Goal: Task Accomplishment & Management: Manage account settings

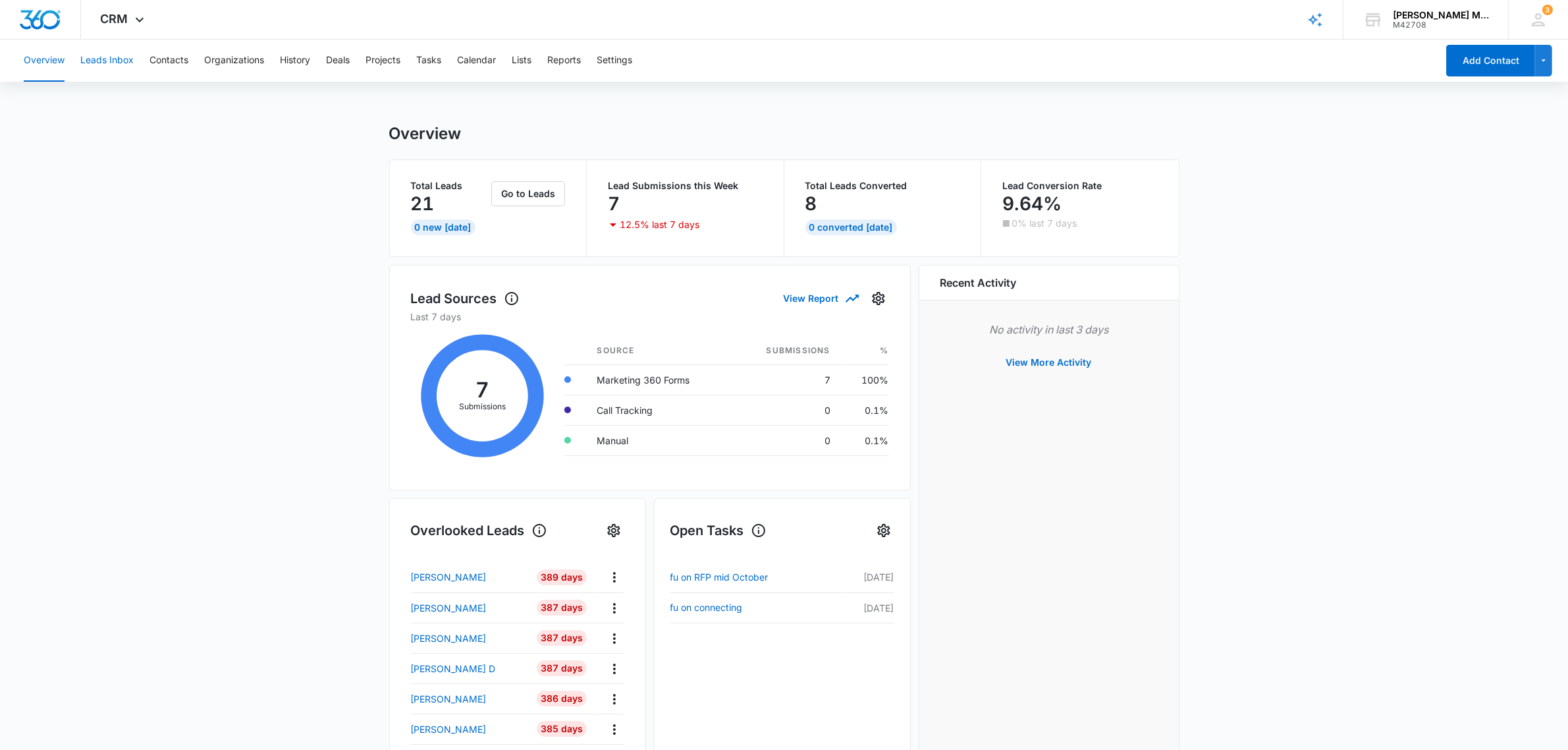
click at [113, 60] on button "Leads Inbox" at bounding box center [107, 61] width 54 height 42
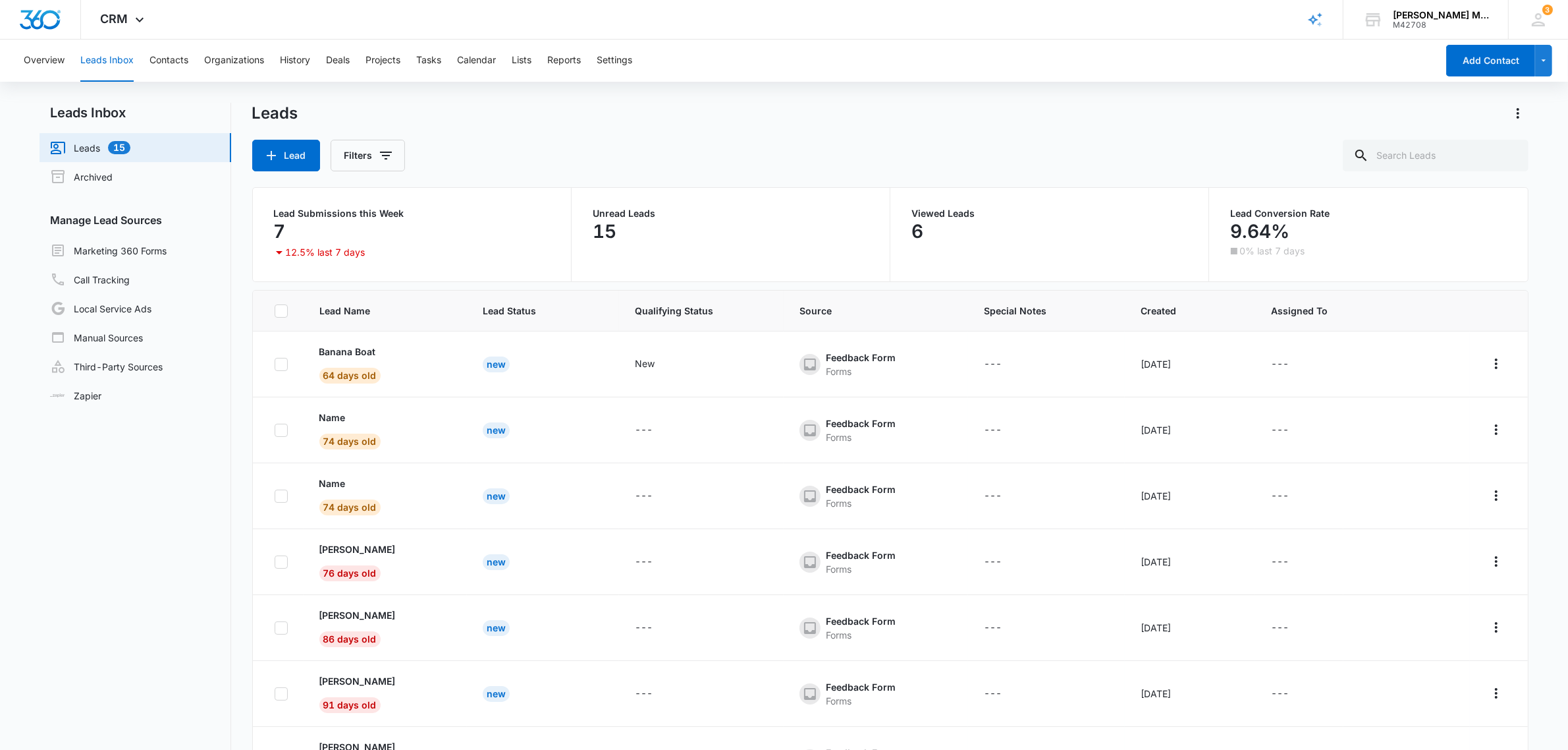
click at [77, 143] on link "Leads 15" at bounding box center [90, 147] width 80 height 16
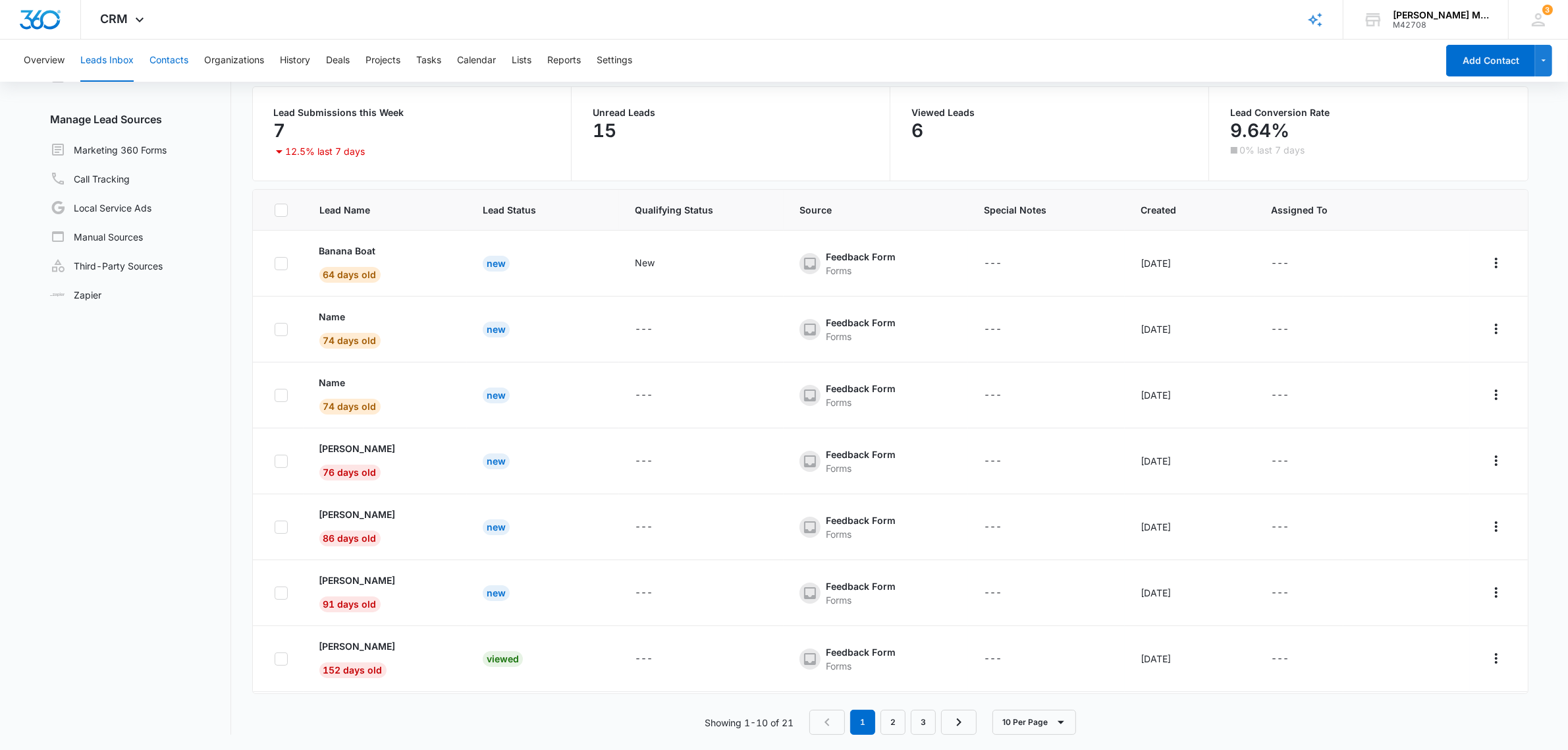
click at [172, 59] on button "Contacts" at bounding box center [169, 61] width 39 height 42
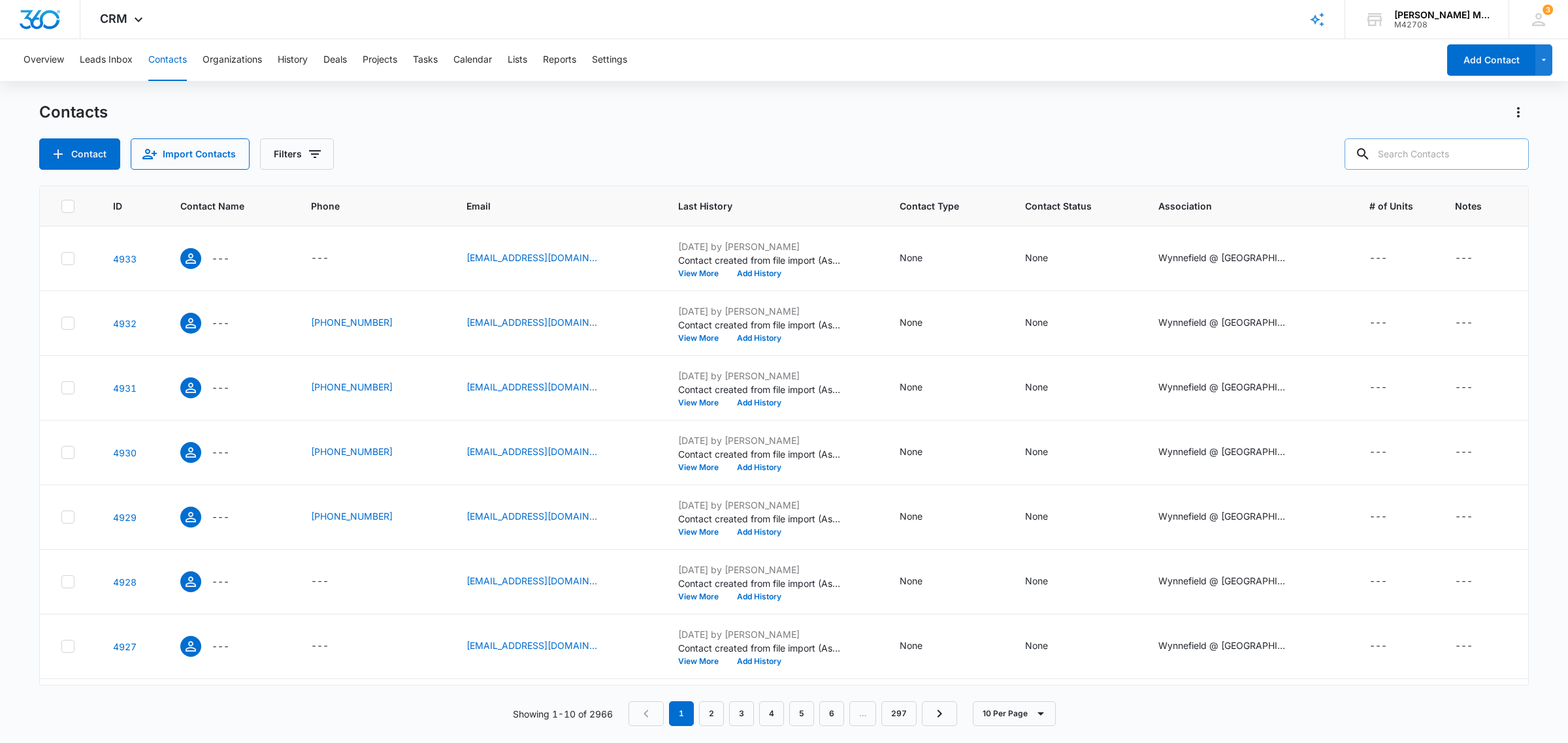
click at [1396, 154] on input "text" at bounding box center [1437, 153] width 184 height 31
click at [1035, 157] on div "Contact Import Contacts Filters zac" at bounding box center [784, 153] width 1490 height 31
click at [1351, 151] on icon at bounding box center [1343, 154] width 16 height 16
click at [1395, 151] on input "zac" at bounding box center [1427, 153] width 204 height 31
type input "z"
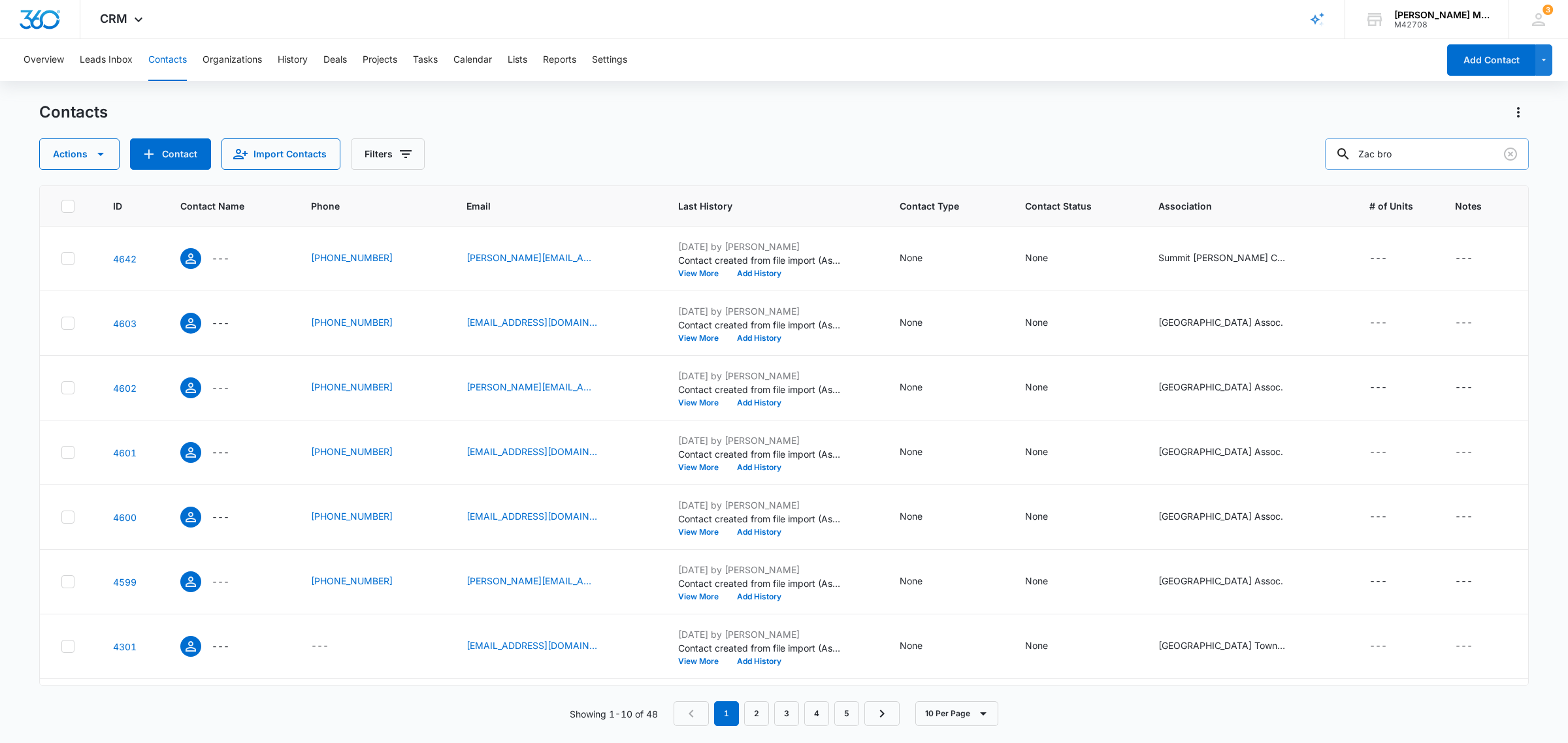
click at [1430, 151] on input "Zac bro" at bounding box center [1427, 153] width 204 height 31
type input "[PERSON_NAME]"
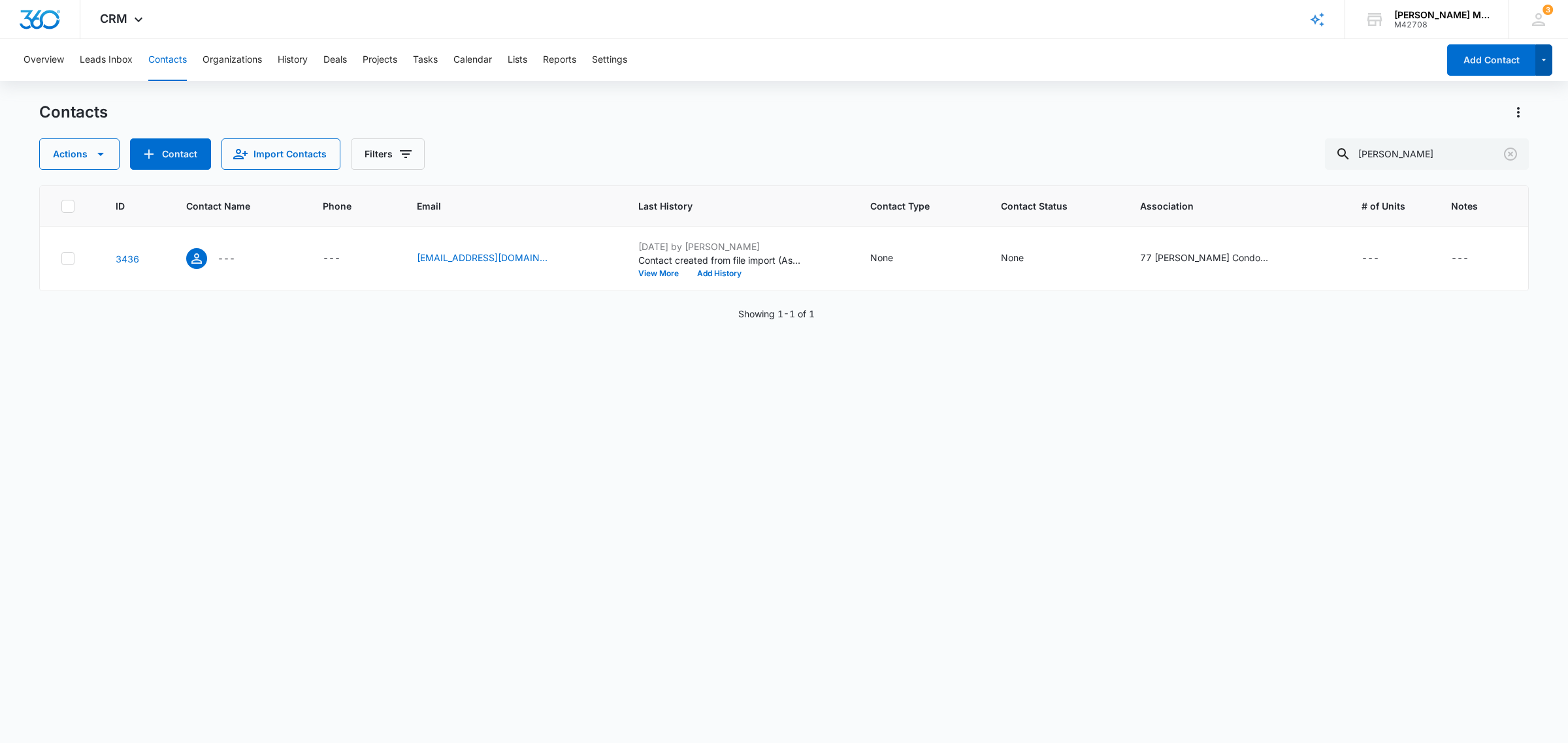
click at [1545, 57] on icon "button" at bounding box center [1544, 60] width 11 height 16
click at [1468, 396] on div "ID Contact Name Phone Email Last History Contact Type Contact Status Associatio…" at bounding box center [784, 456] width 1490 height 541
click at [1485, 63] on button "Add Contact" at bounding box center [1491, 59] width 88 height 31
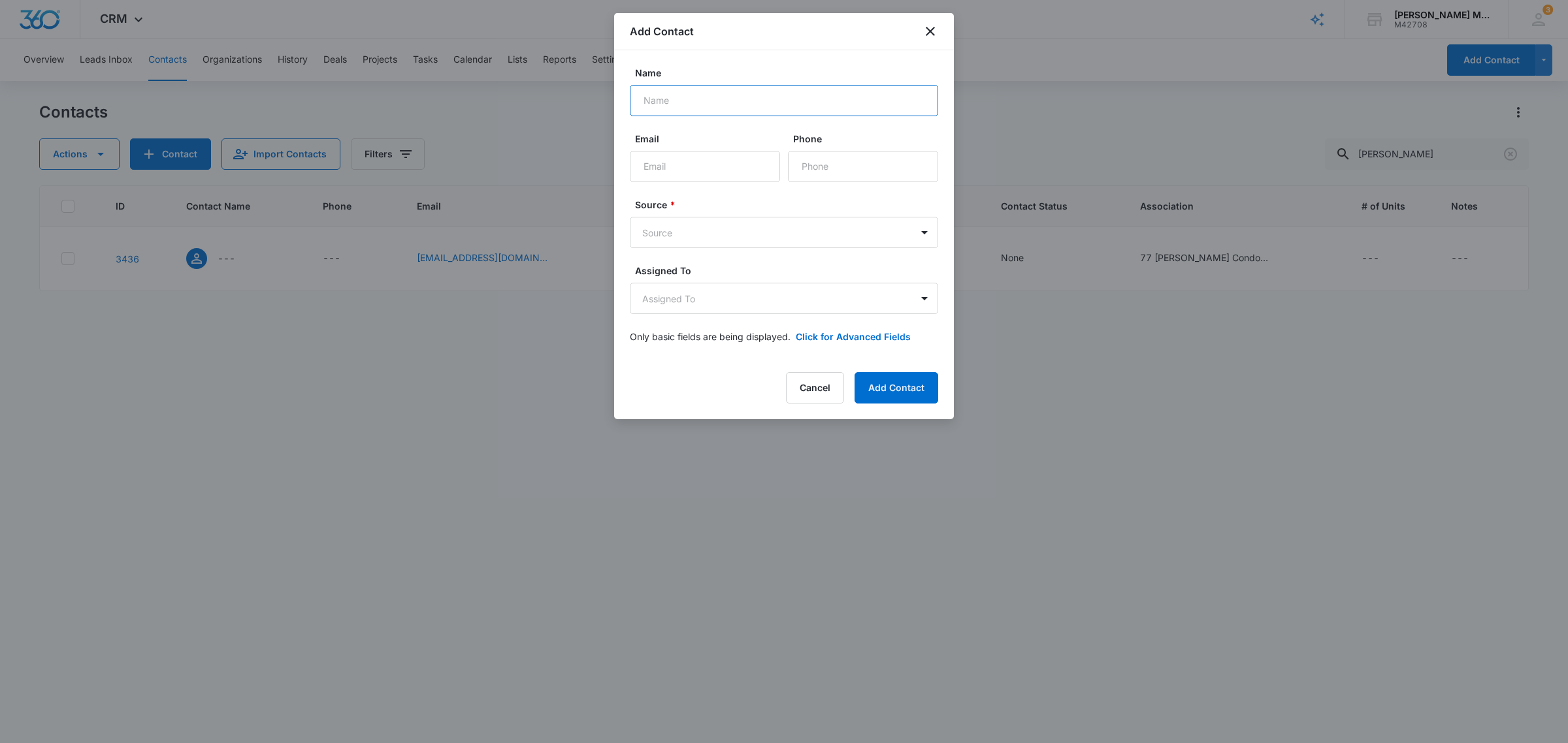
click at [679, 103] on input "Name" at bounding box center [784, 100] width 309 height 31
type input "[PERSON_NAME]"
click at [675, 160] on input "Email" at bounding box center [705, 166] width 150 height 31
type input "[EMAIL_ADDRESS][DOMAIN_NAME]"
click at [824, 169] on input "Phone" at bounding box center [863, 166] width 150 height 31
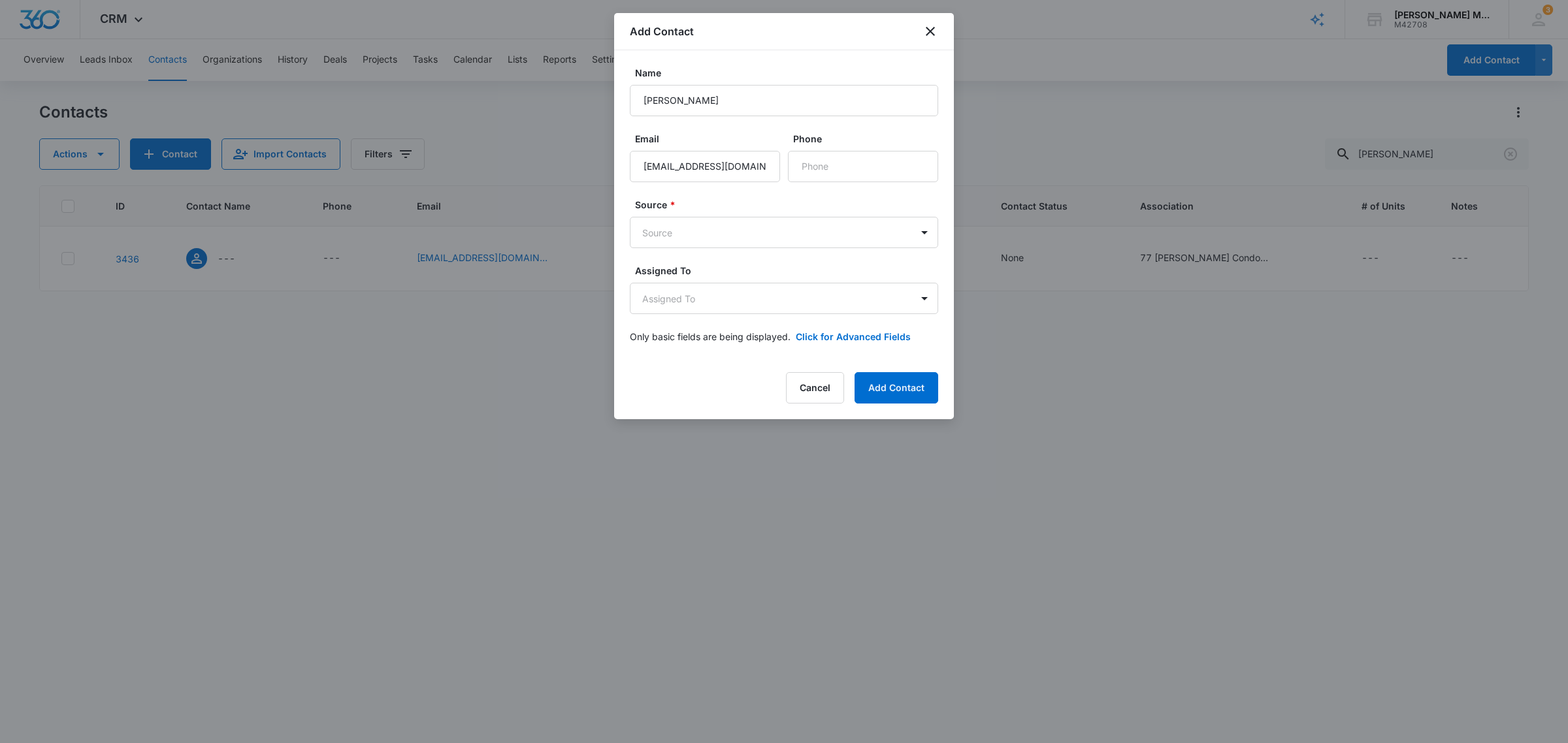
click at [1173, 409] on div at bounding box center [784, 372] width 1568 height 743
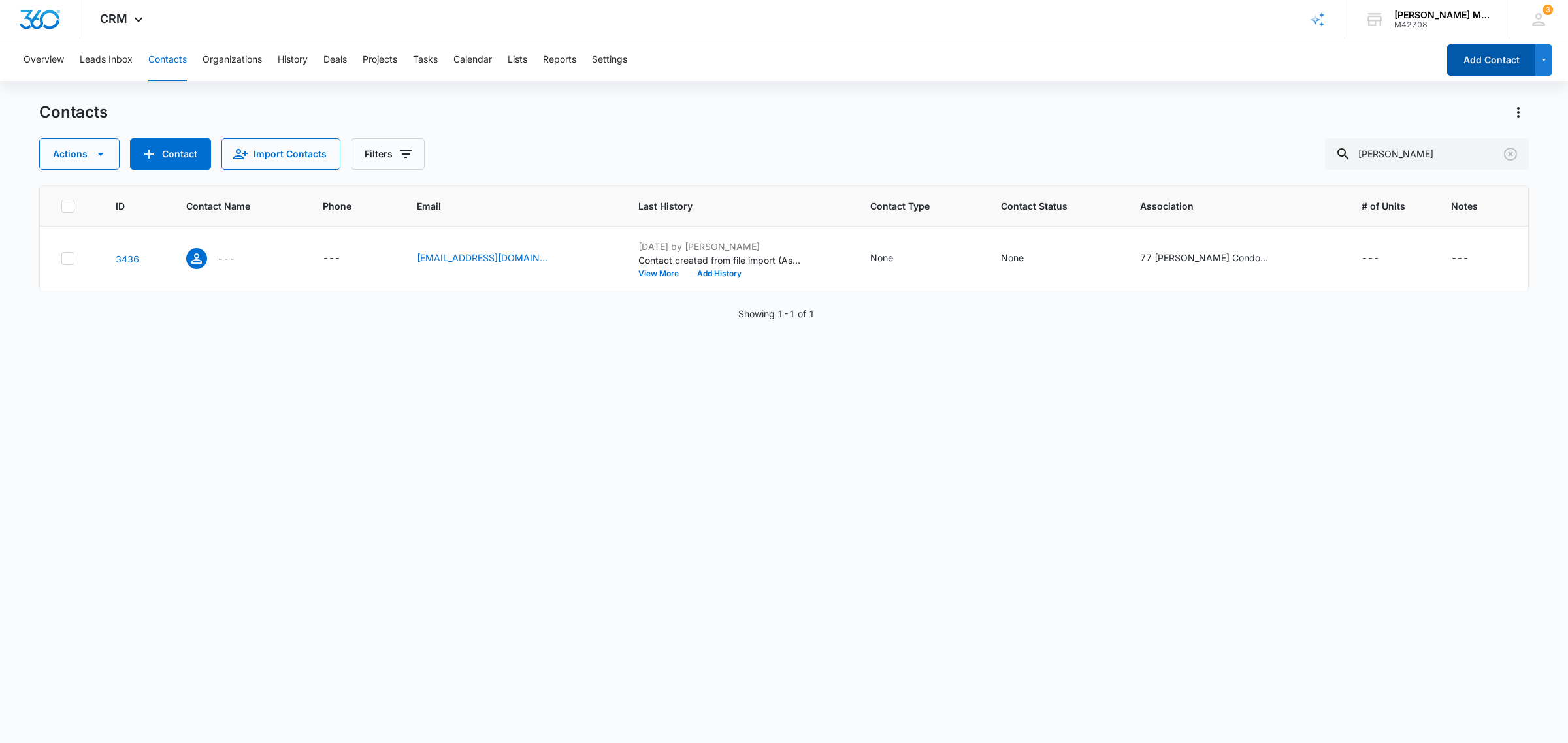
click at [1513, 59] on button "Add Contact" at bounding box center [1491, 59] width 88 height 31
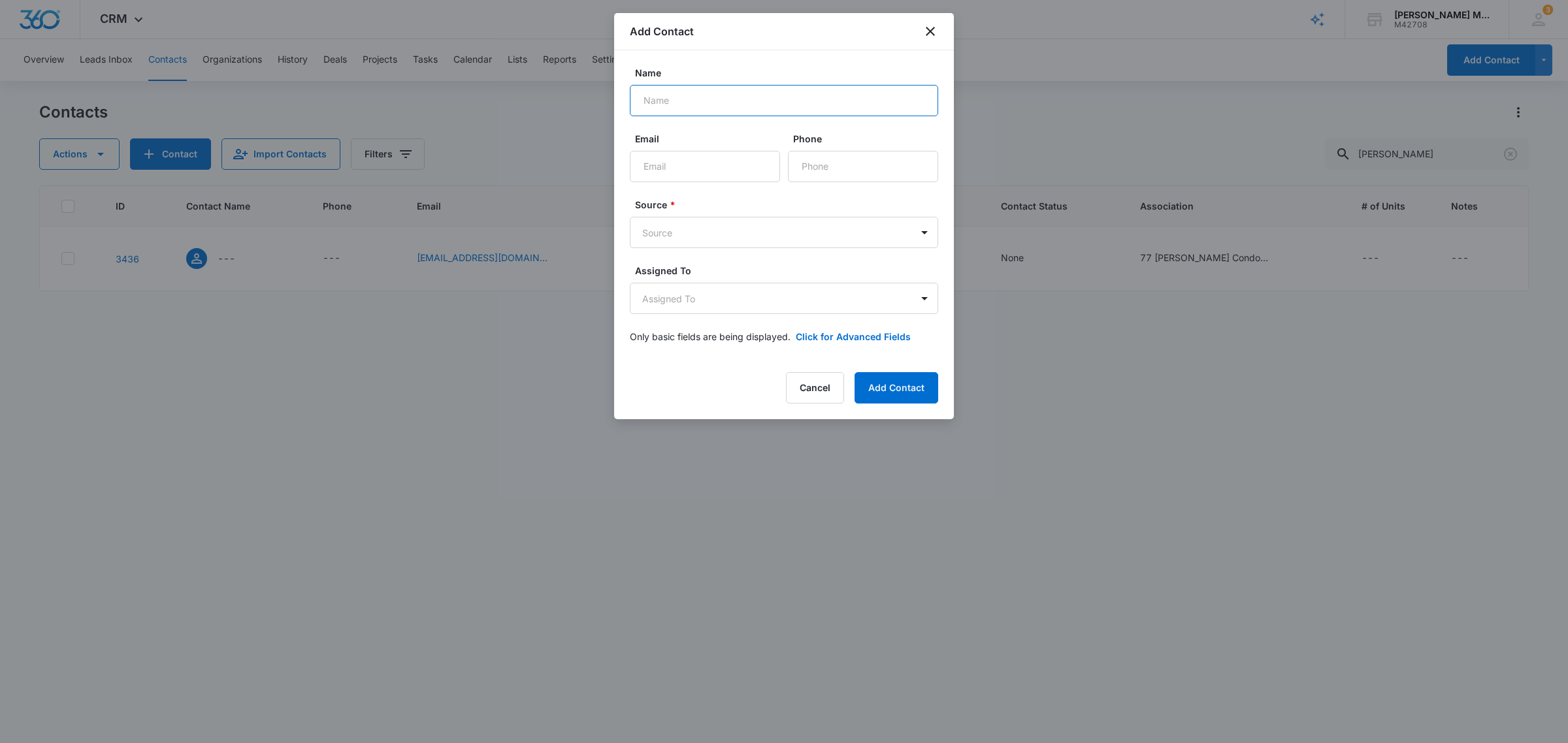
click at [746, 99] on input "Name" at bounding box center [784, 100] width 309 height 31
type input "[PERSON_NAME]"
click at [705, 161] on input "Email" at bounding box center [705, 166] width 150 height 31
type input "[EMAIL_ADDRESS][DOMAIN_NAME]"
click at [743, 236] on body "CRM Apps Reputation Websites Forms CRM Email Social Payments POS Content Ads In…" at bounding box center [784, 372] width 1568 height 743
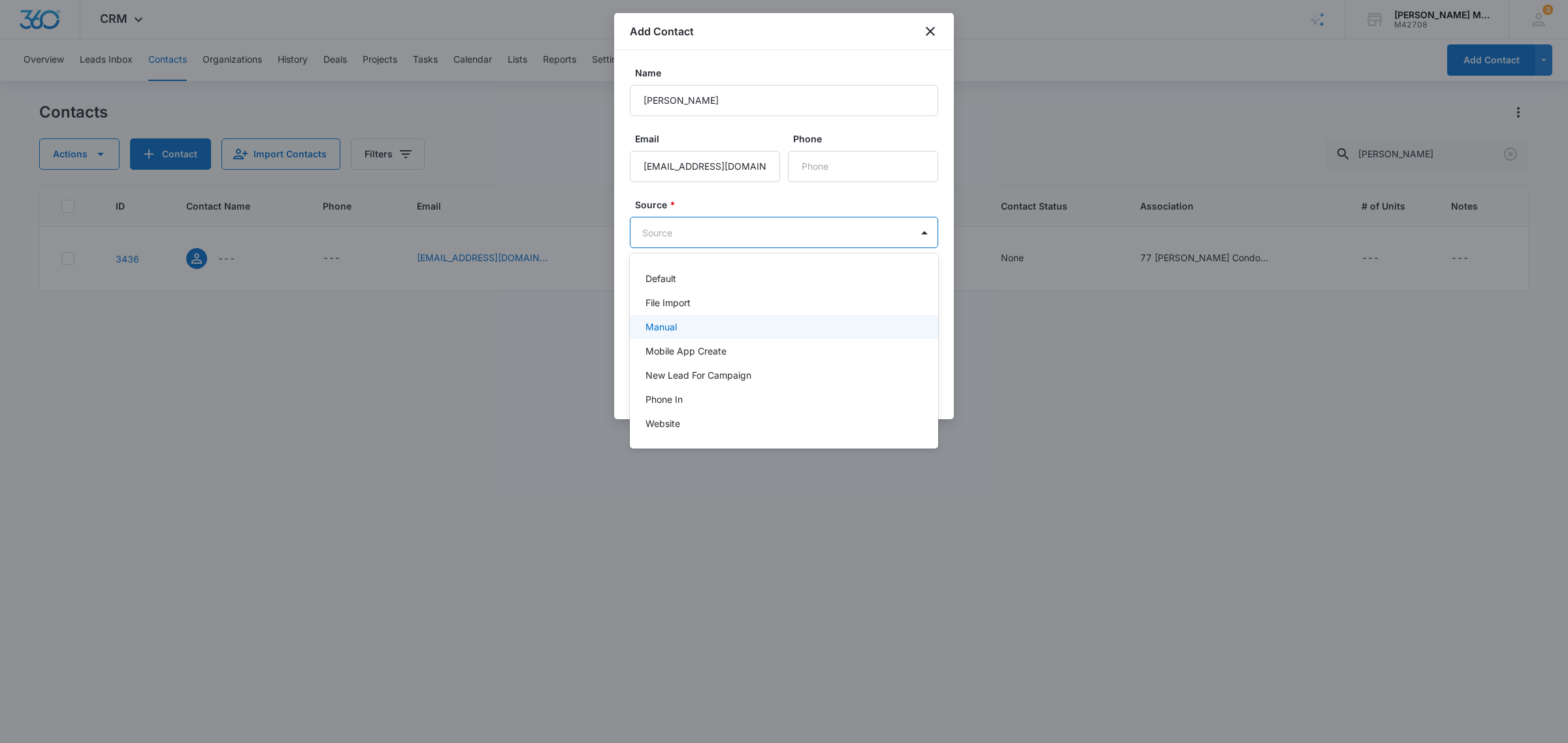
click at [717, 331] on div "Manual" at bounding box center [782, 327] width 274 height 14
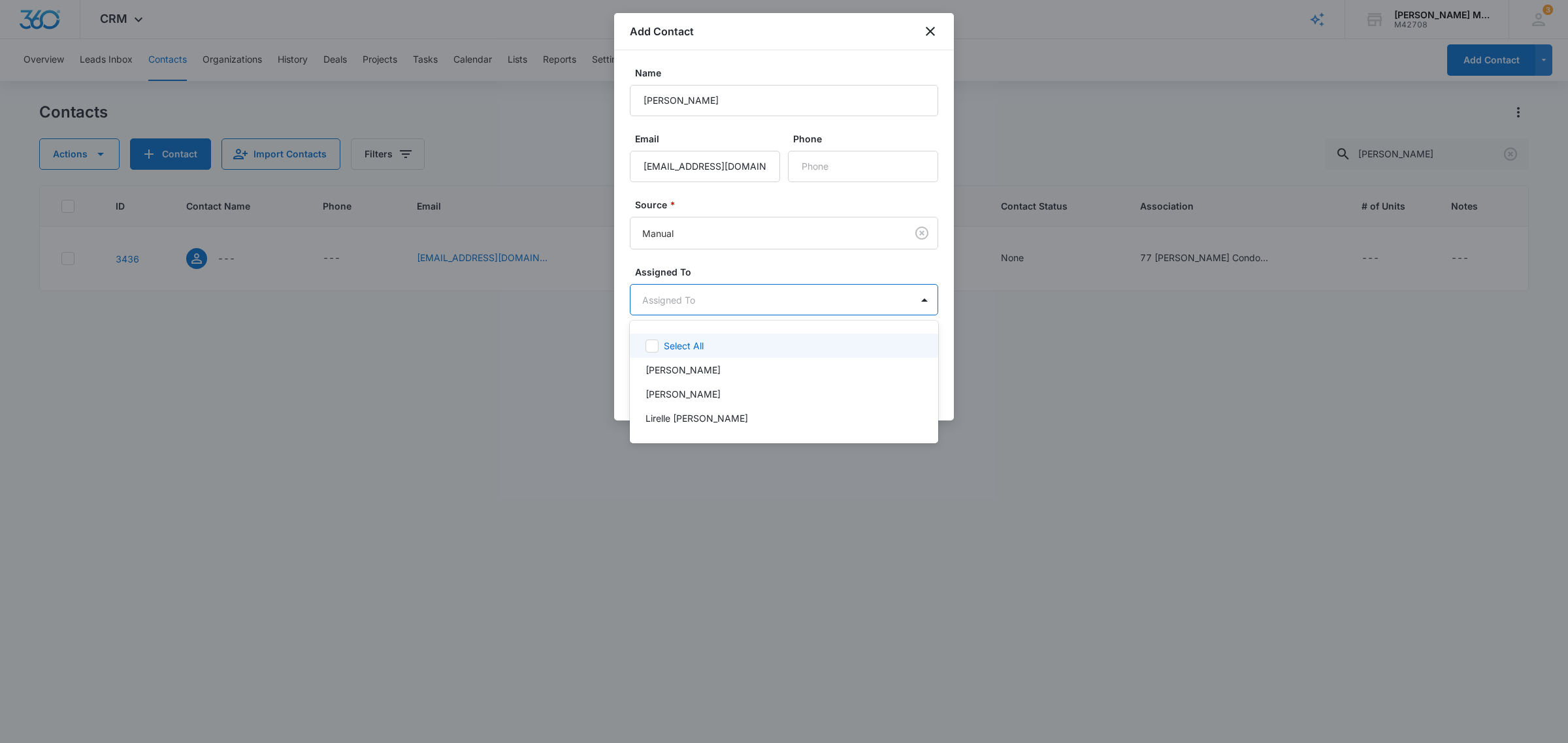
click at [768, 305] on body "CRM Apps Reputation Websites Forms CRM Email Social Payments POS Content Ads In…" at bounding box center [784, 372] width 1568 height 743
drag, startPoint x: 730, startPoint y: 374, endPoint x: 753, endPoint y: 366, distance: 24.4
click at [732, 374] on div "[PERSON_NAME]" at bounding box center [782, 370] width 274 height 14
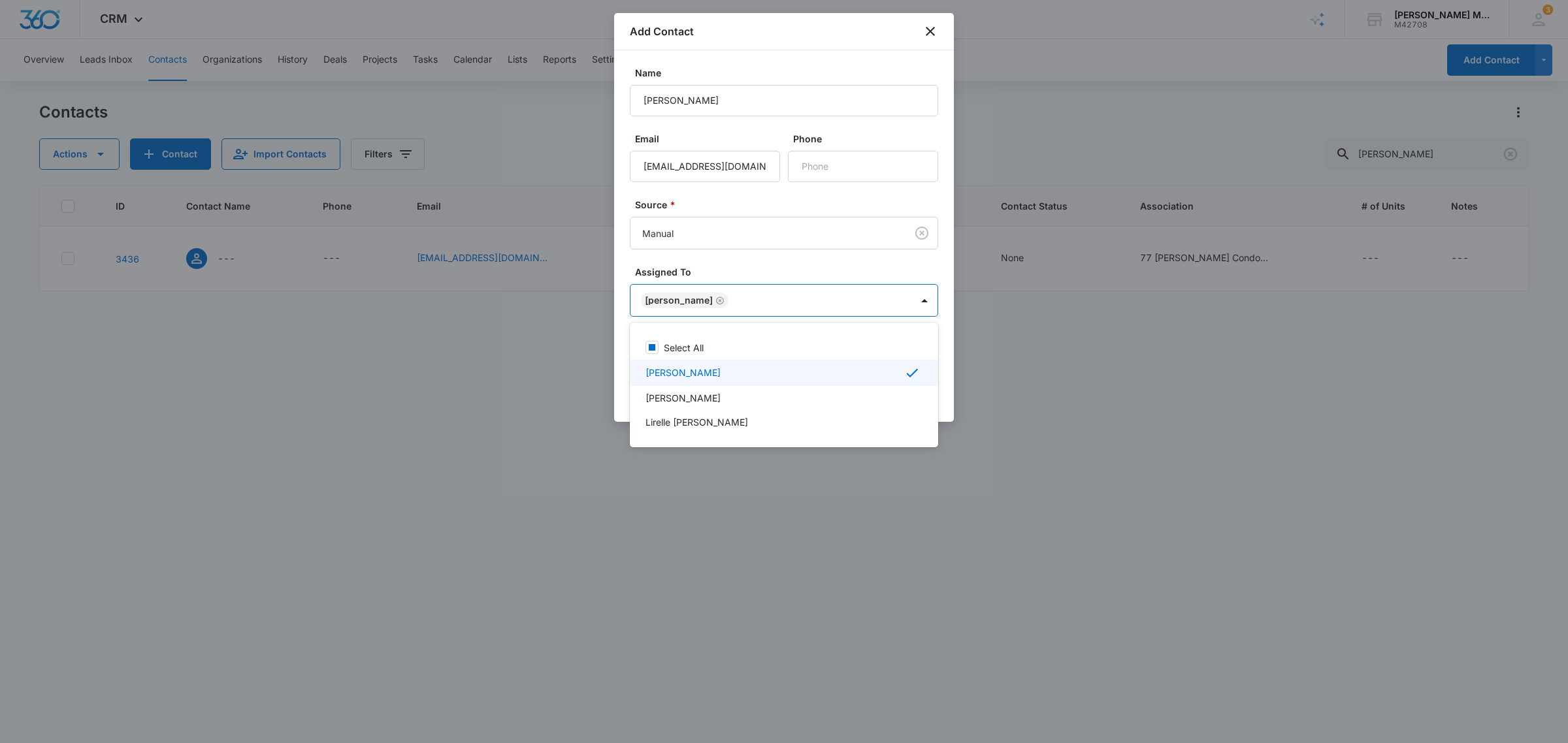
click at [1082, 460] on div at bounding box center [784, 372] width 1568 height 743
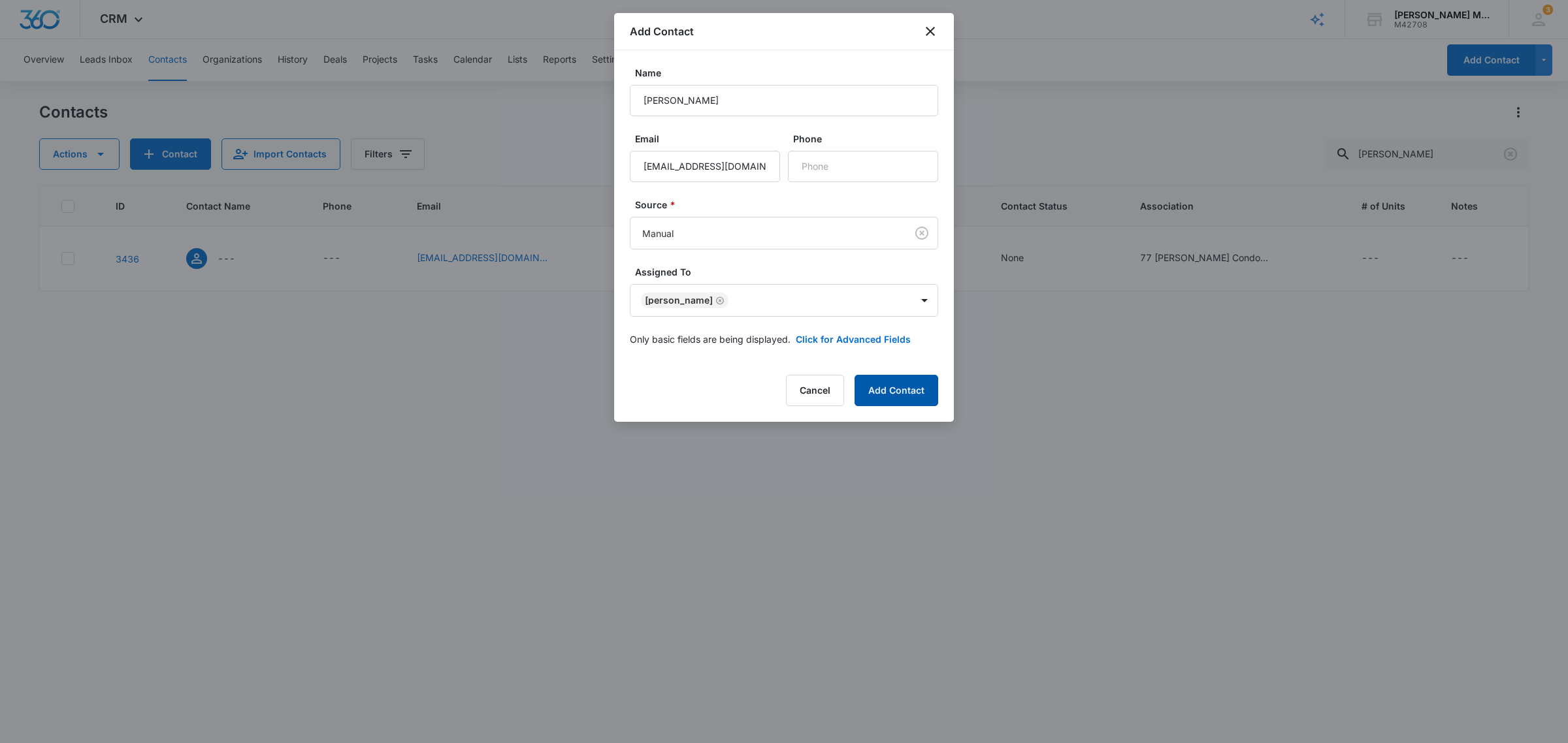
click at [899, 390] on button "Add Contact" at bounding box center [896, 390] width 84 height 31
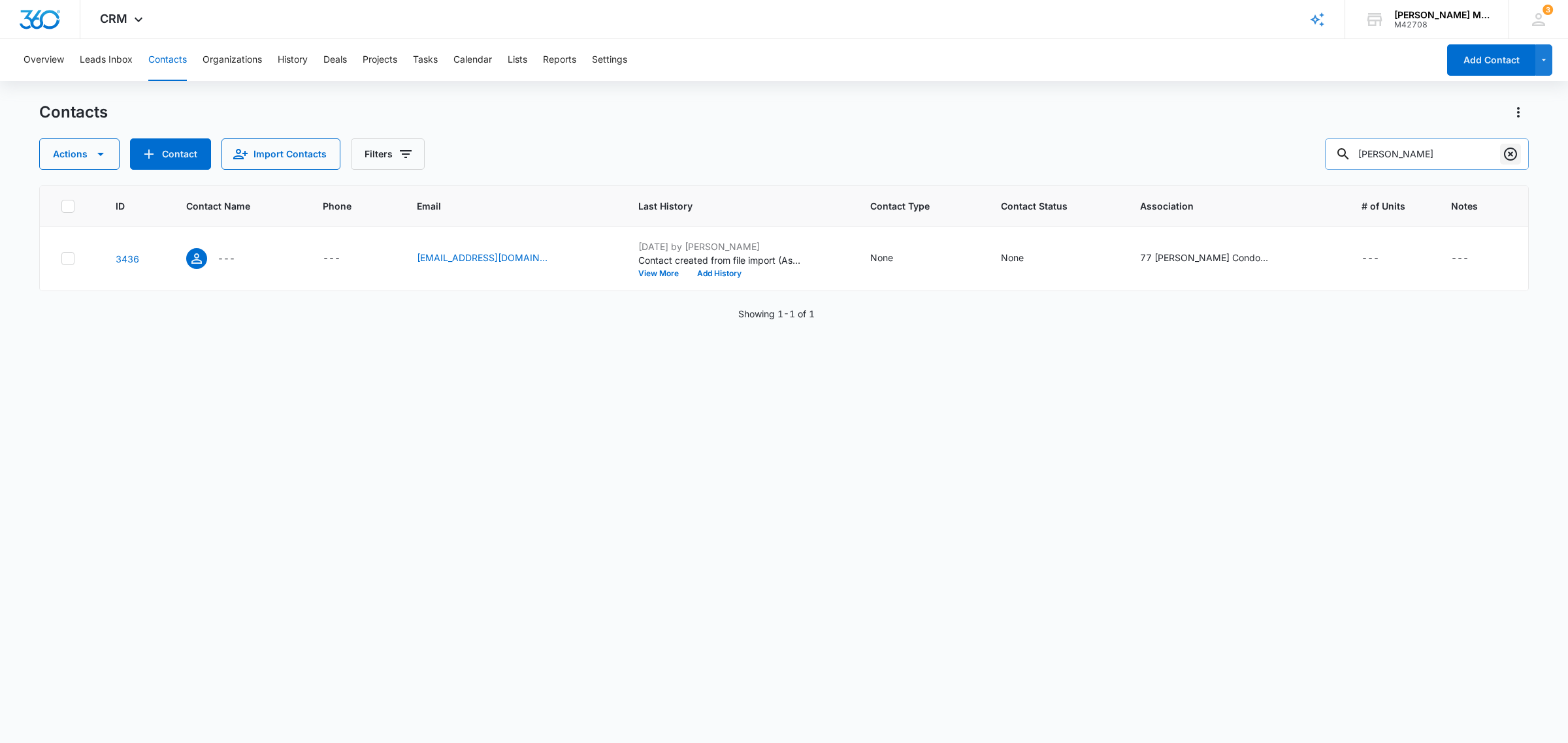
click at [1503, 153] on icon "Clear" at bounding box center [1509, 153] width 13 height 13
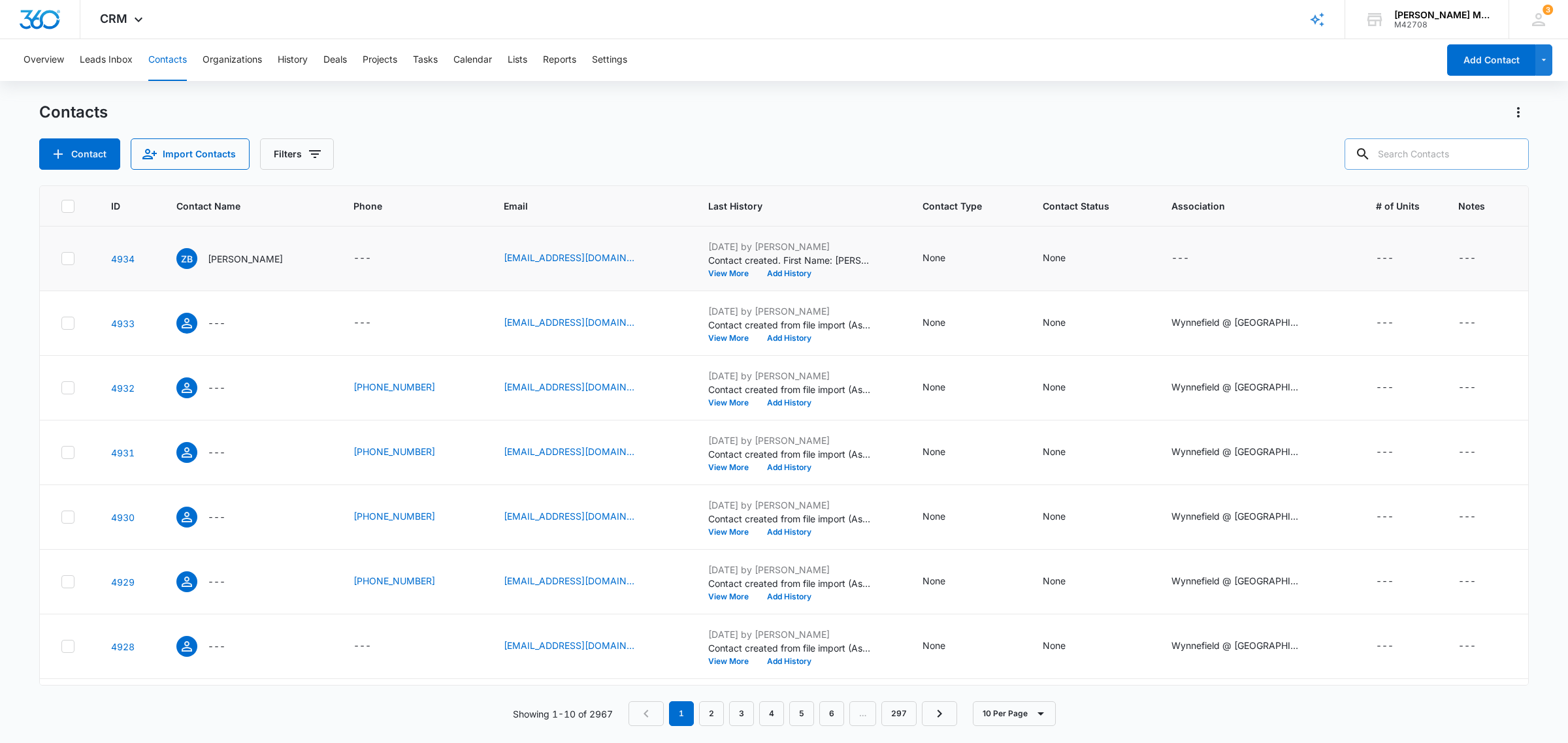
click at [69, 256] on icon at bounding box center [68, 258] width 11 height 11
click at [62, 258] on input "checkbox" at bounding box center [61, 258] width 1 height 1
click at [109, 155] on button "Actions" at bounding box center [80, 153] width 81 height 31
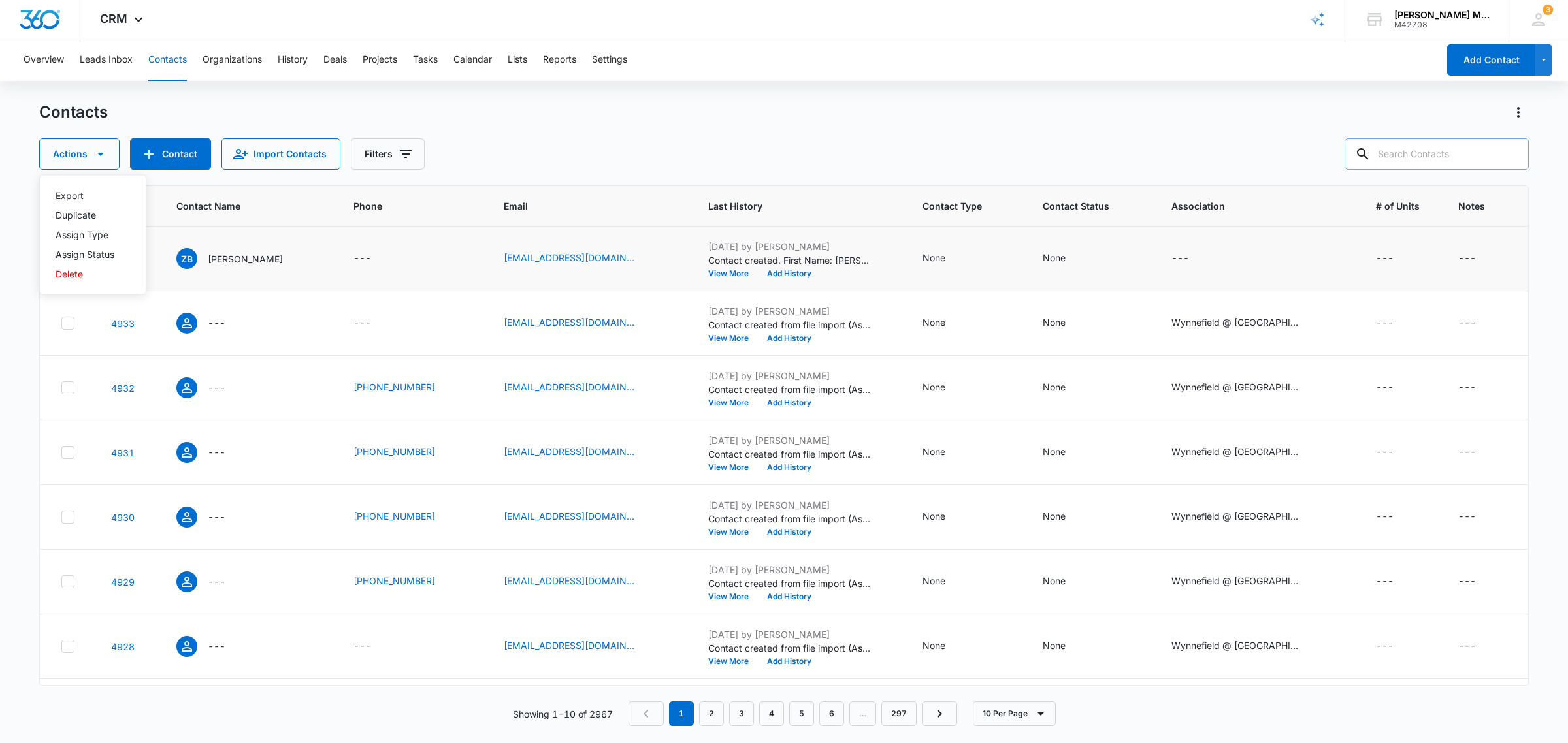
click at [736, 123] on div "Contacts Actions Export Duplicate Assign Type Assign Status Delete Contact Impo…" at bounding box center [784, 135] width 1490 height 68
click at [69, 256] on icon at bounding box center [68, 258] width 11 height 11
click at [62, 258] on input "checkbox" at bounding box center [61, 258] width 1 height 1
checkbox input "false"
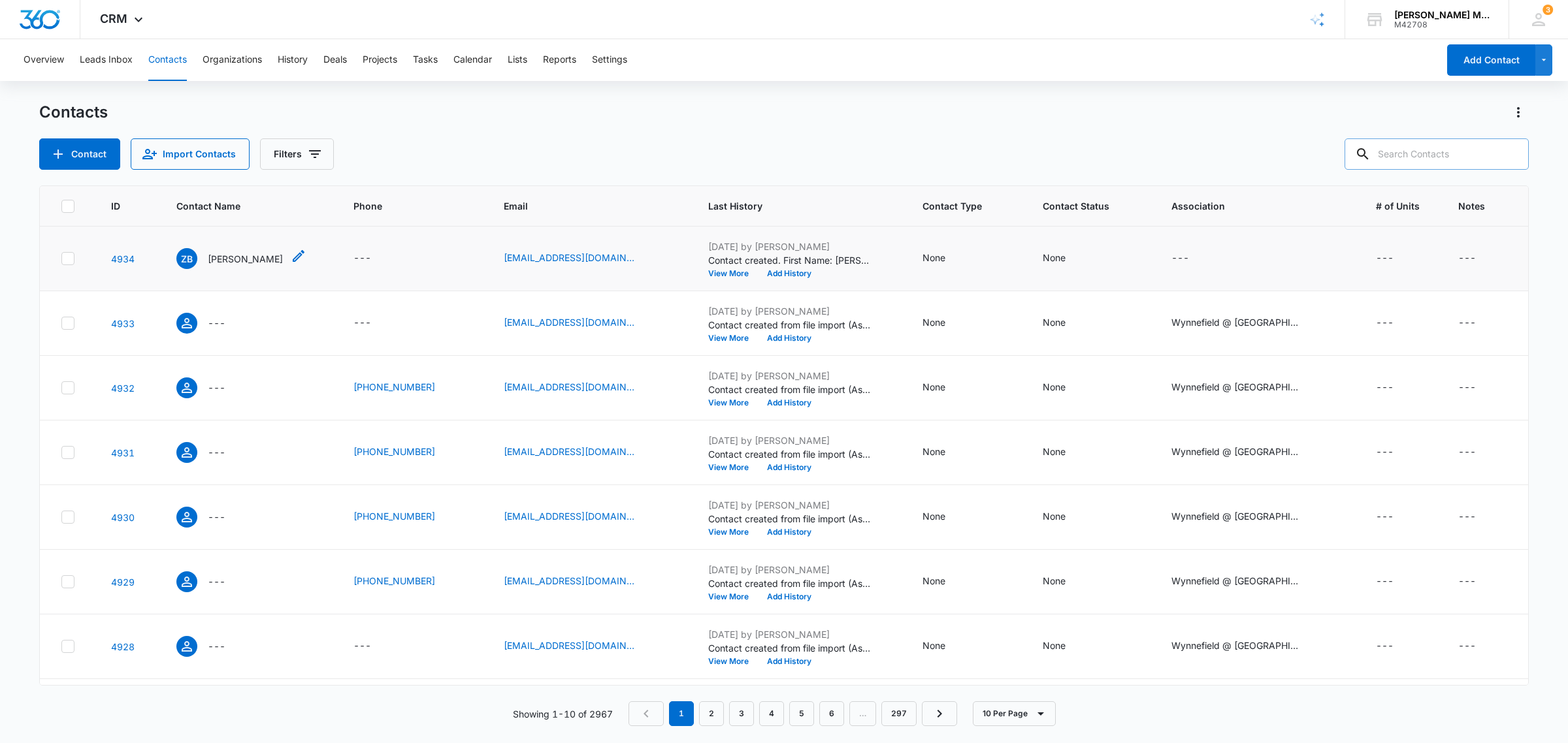
click at [232, 262] on p "[PERSON_NAME]" at bounding box center [245, 259] width 75 height 14
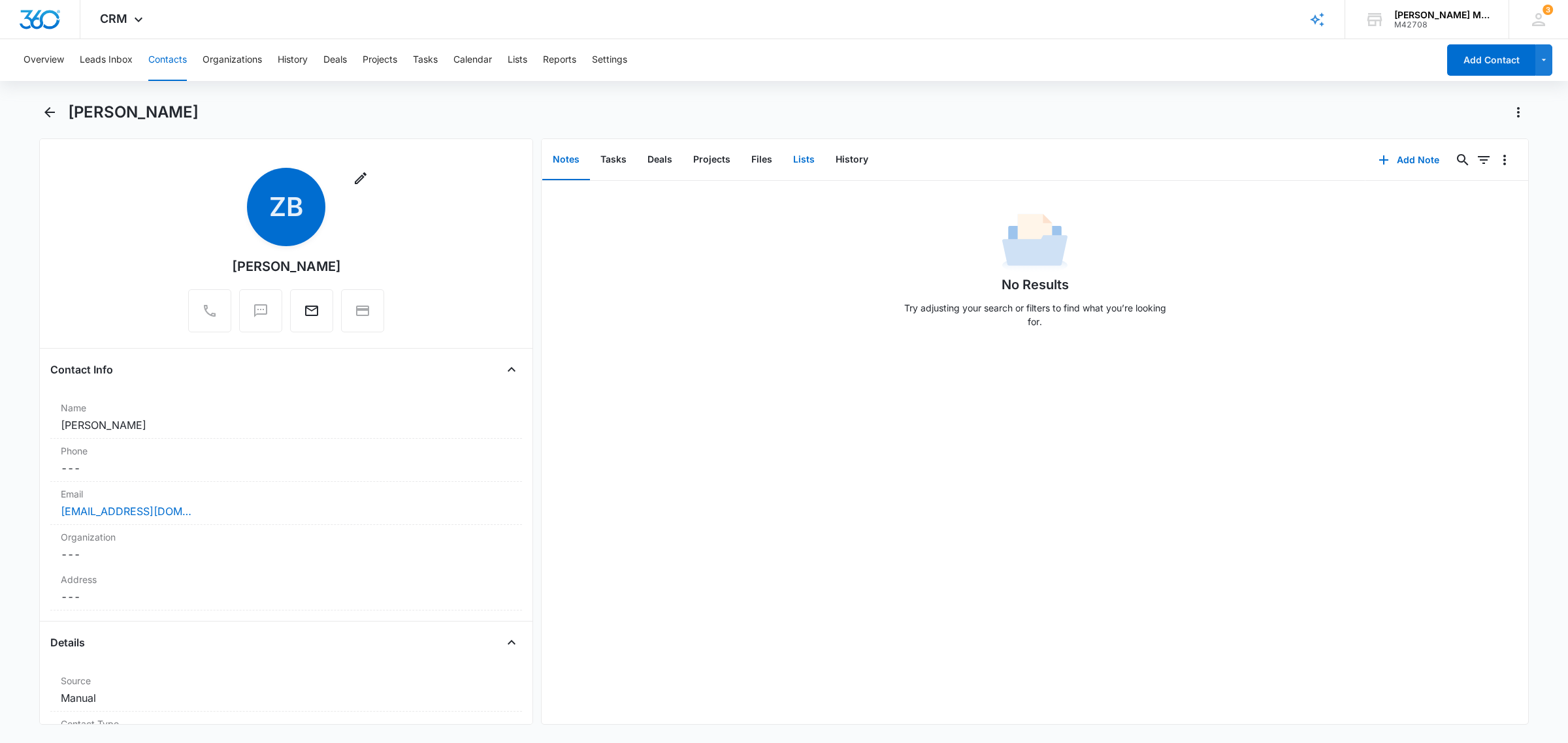
click at [801, 161] on button "Lists" at bounding box center [804, 160] width 43 height 40
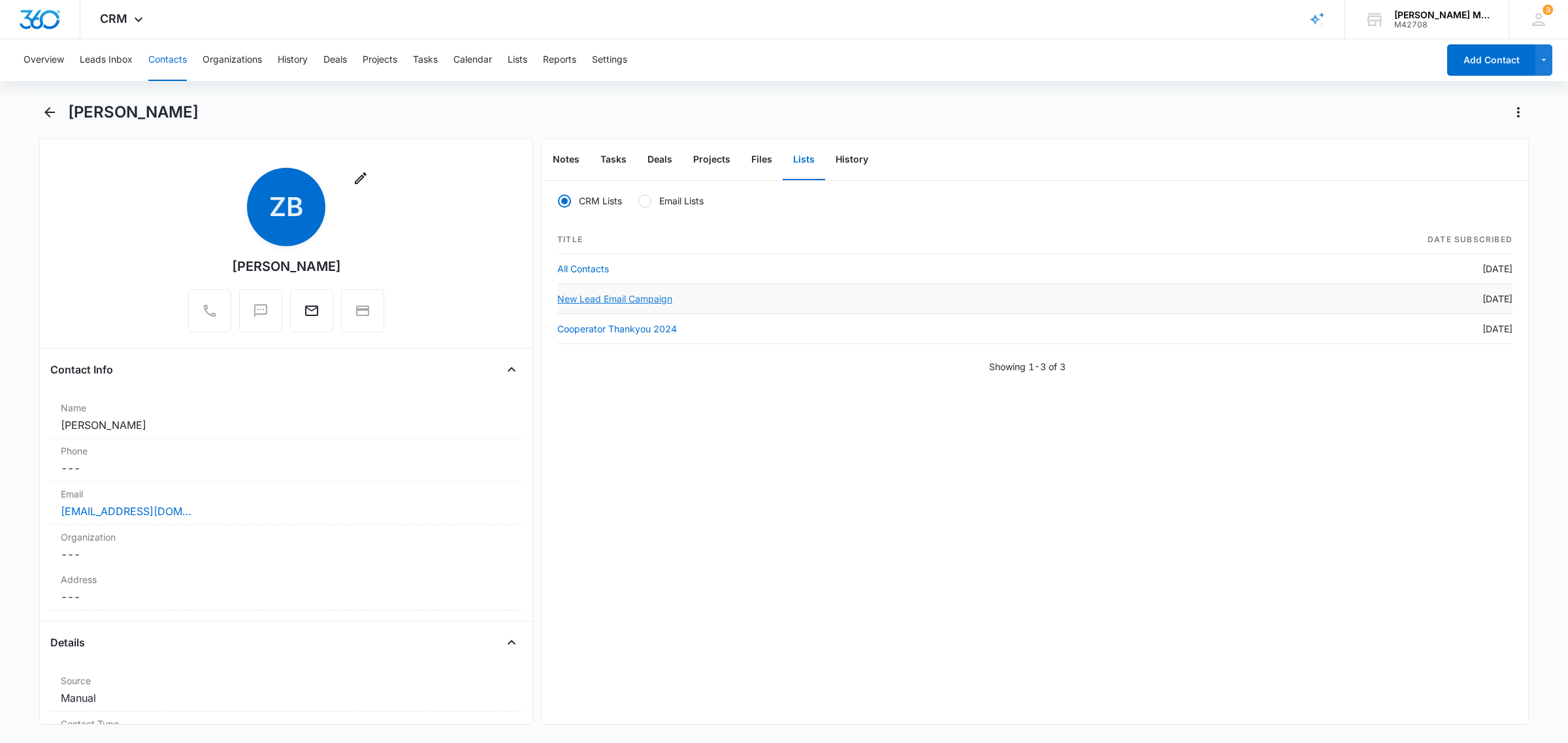
click at [631, 301] on link "New Lead Email Campaign" at bounding box center [614, 299] width 115 height 11
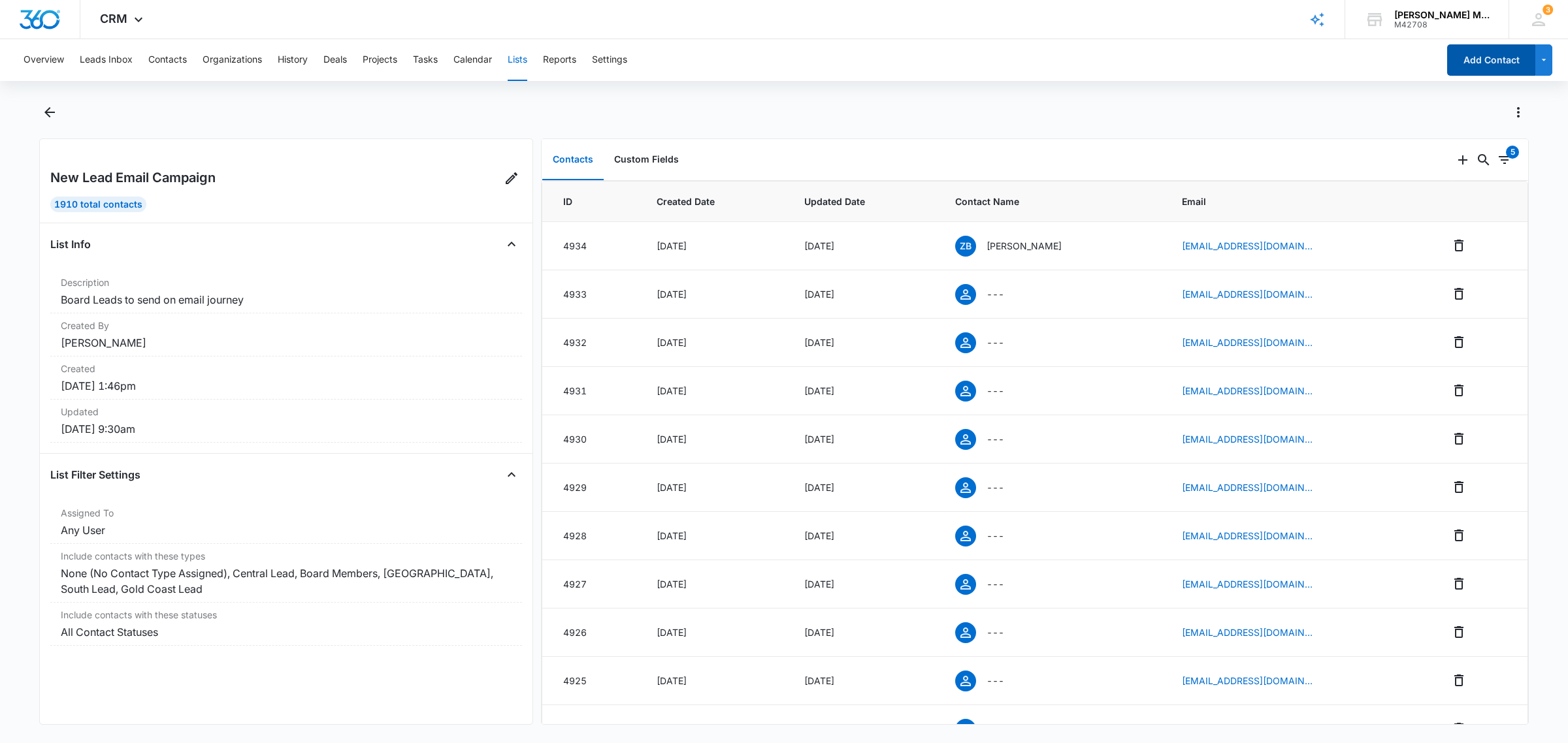
click at [1484, 58] on button "Add Contact" at bounding box center [1491, 59] width 88 height 31
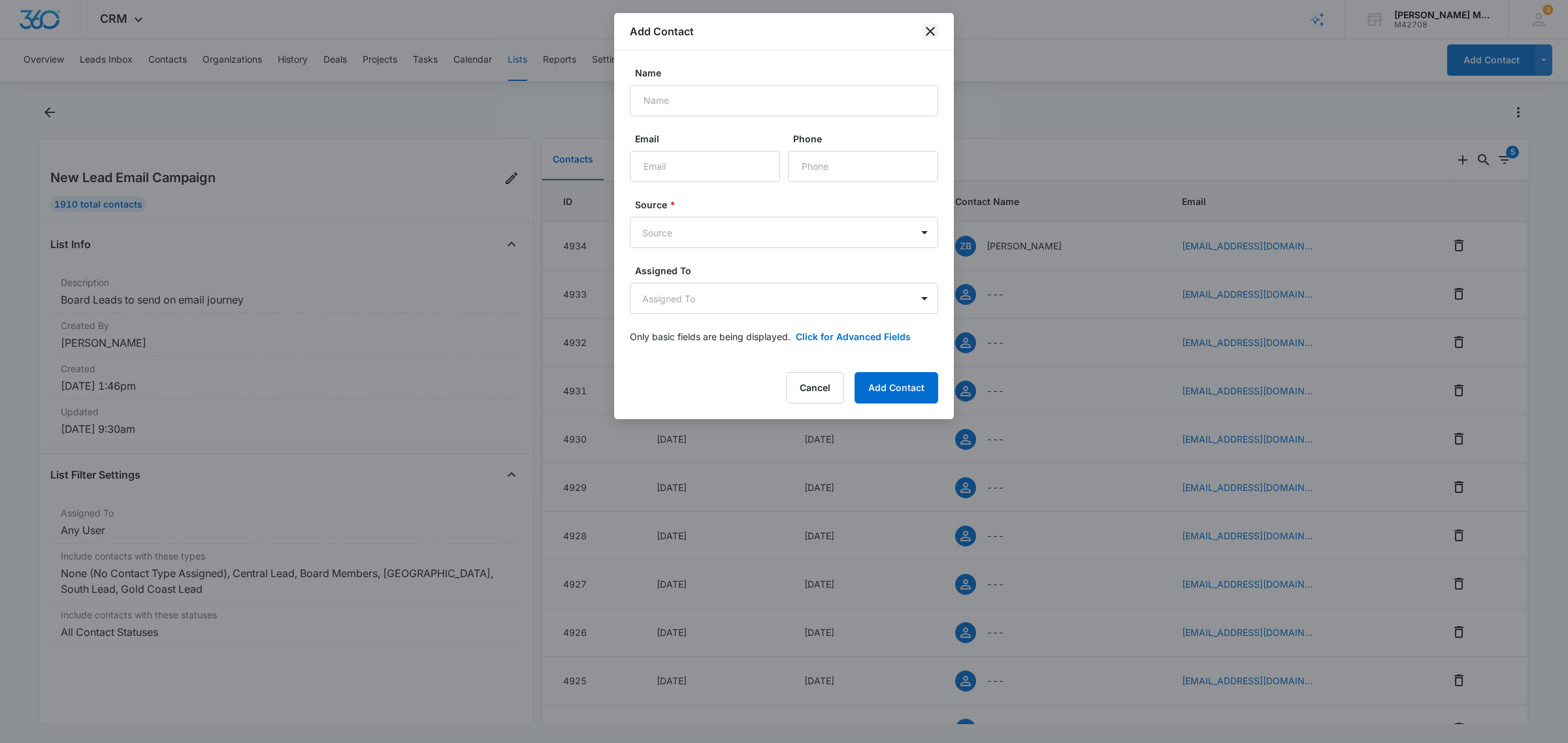
click at [933, 27] on icon "close" at bounding box center [930, 31] width 9 height 9
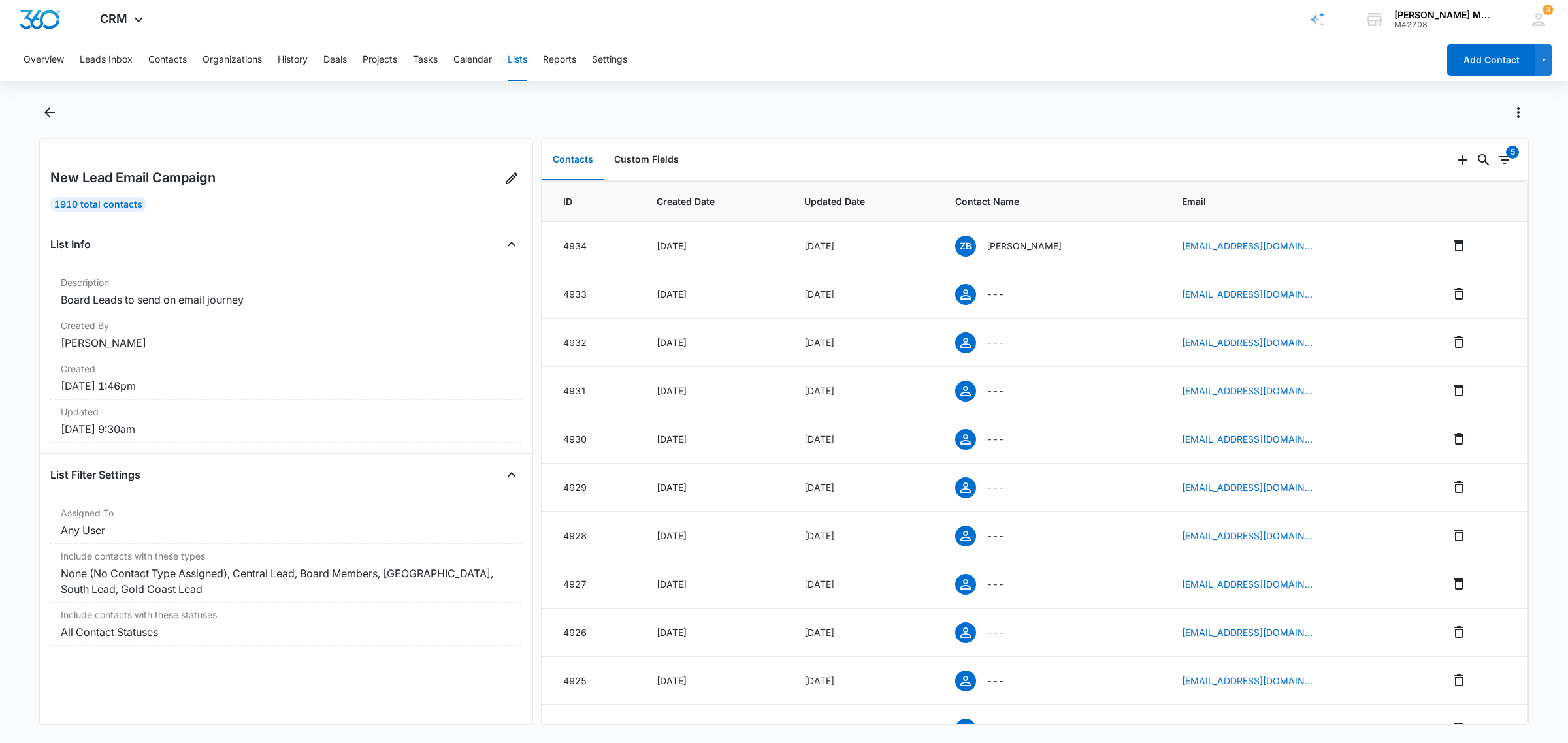
click at [1008, 109] on div at bounding box center [798, 112] width 1461 height 21
click at [648, 160] on button "Custom Fields" at bounding box center [646, 160] width 86 height 40
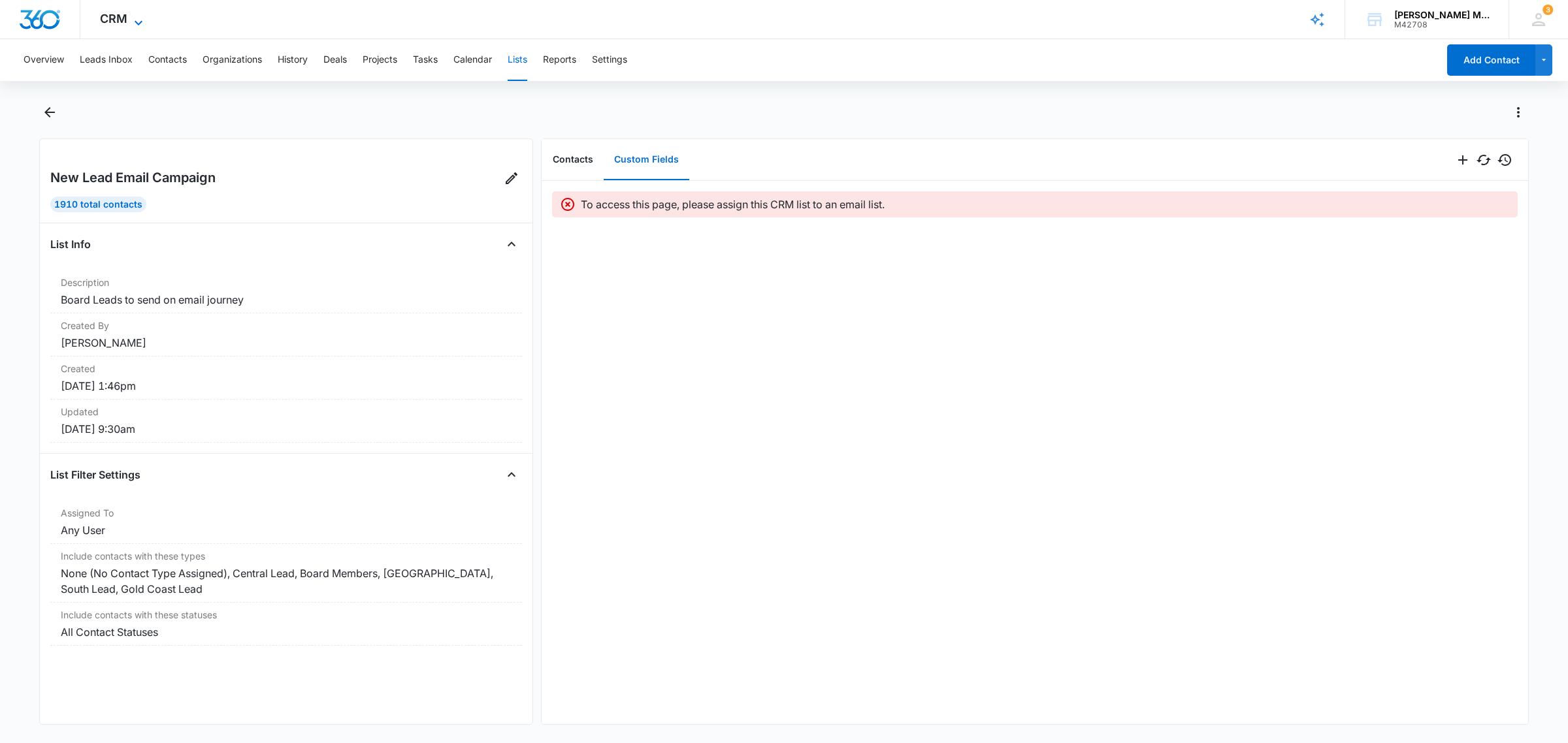
click at [122, 21] on span "CRM" at bounding box center [113, 18] width 27 height 14
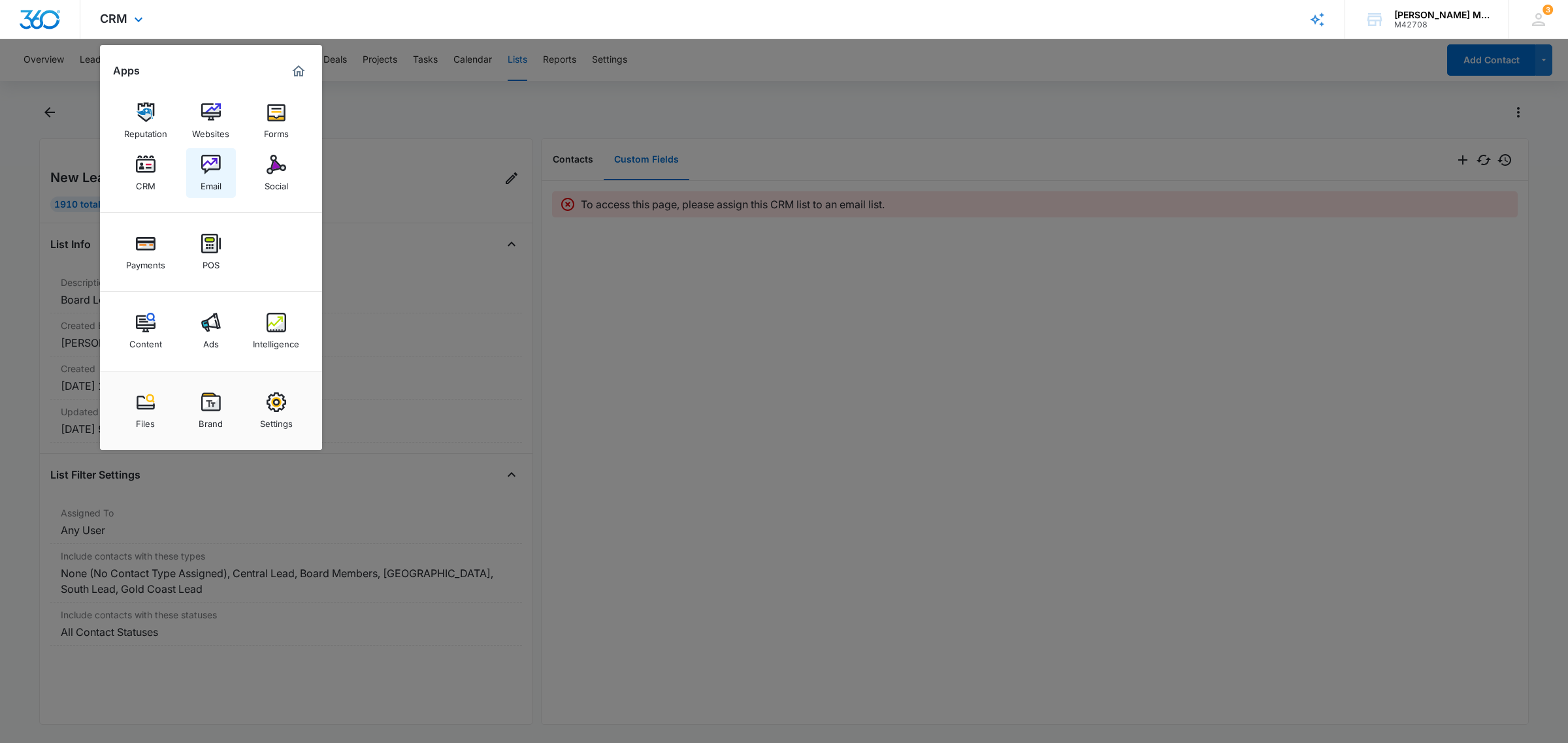
click at [214, 167] on img at bounding box center [211, 165] width 20 height 20
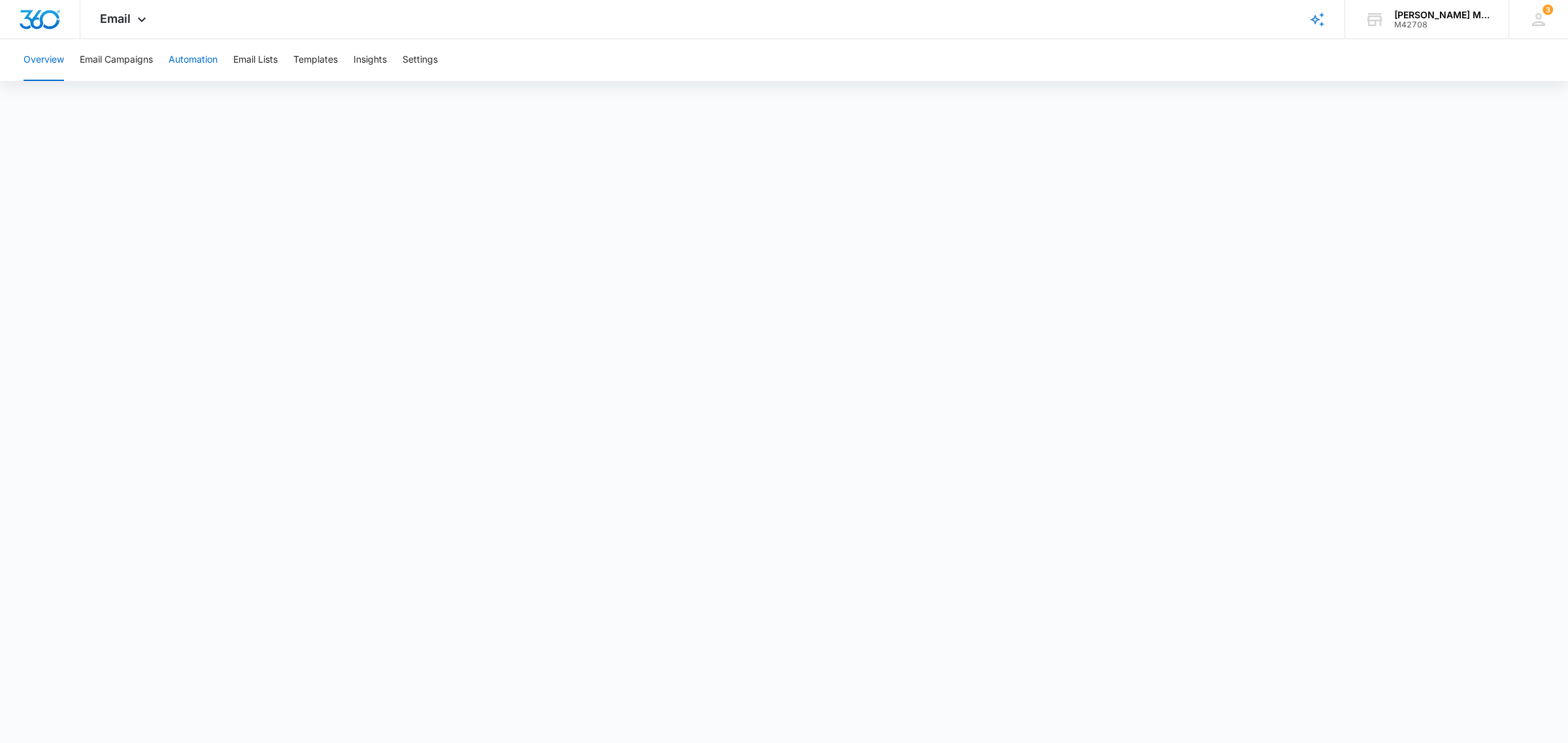
click at [185, 61] on button "Automation" at bounding box center [193, 60] width 49 height 42
click at [116, 15] on span "Email" at bounding box center [115, 18] width 30 height 14
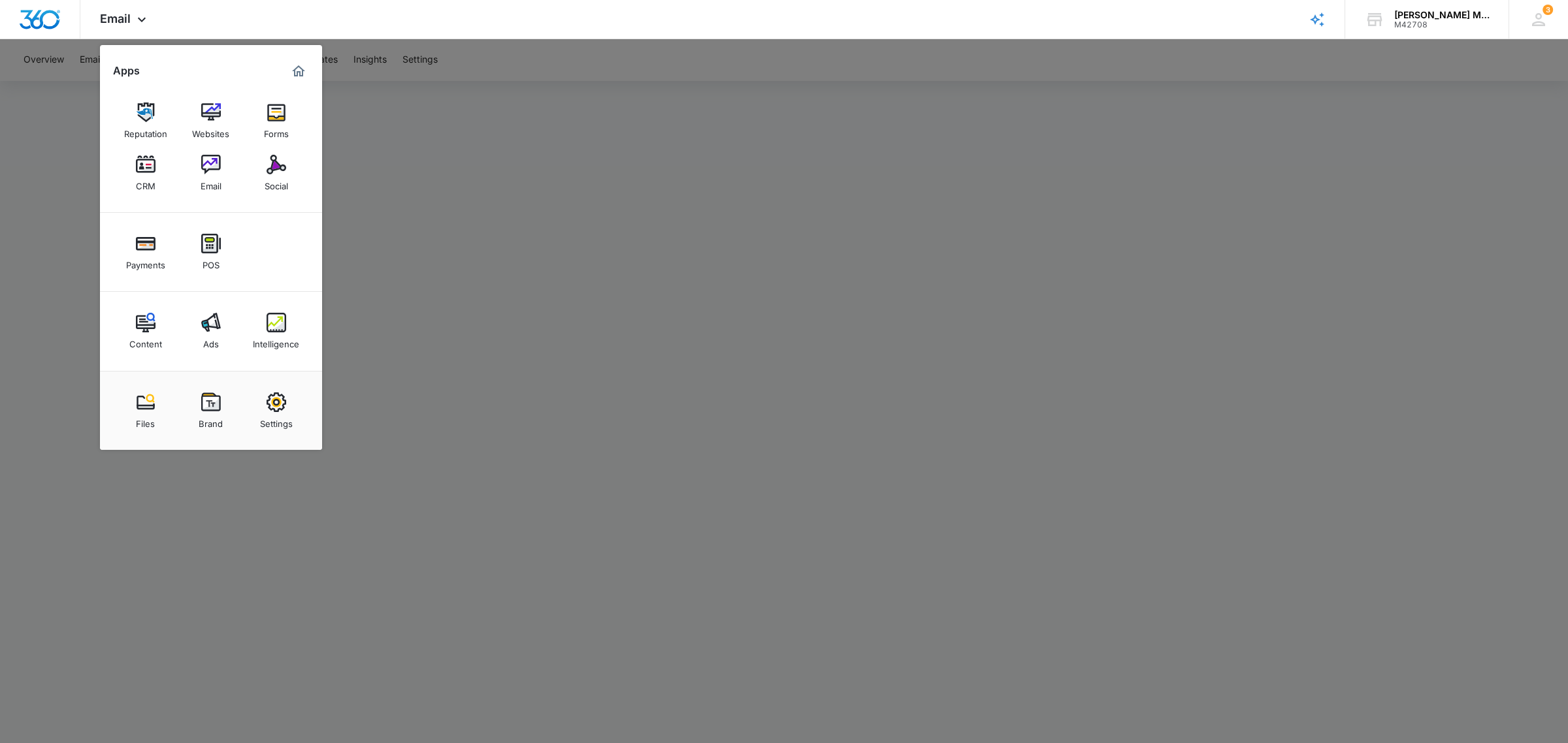
click at [416, 243] on div at bounding box center [784, 372] width 1568 height 743
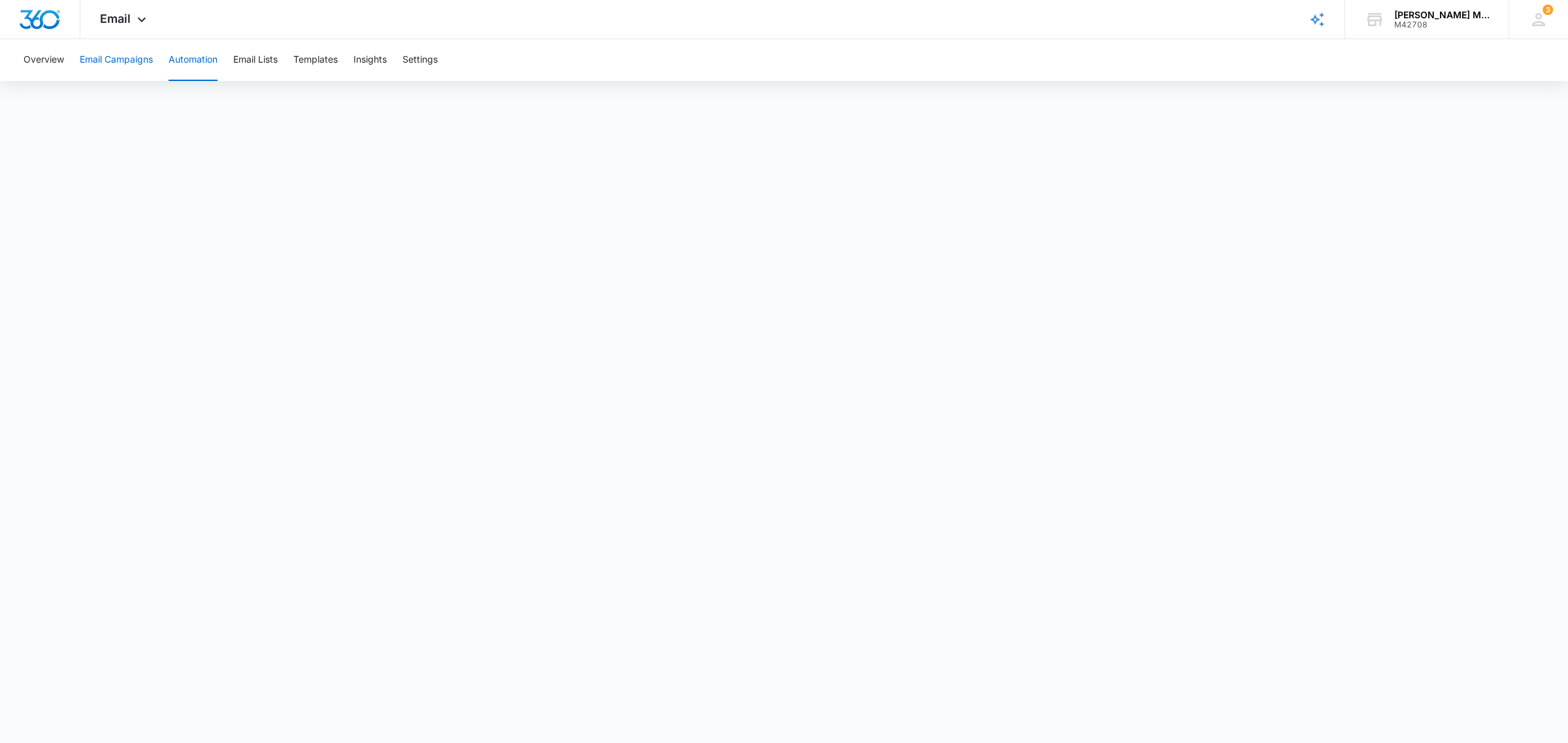
click at [134, 57] on button "Email Campaigns" at bounding box center [116, 60] width 73 height 42
click at [256, 57] on button "Email Lists" at bounding box center [255, 60] width 44 height 42
click at [199, 58] on button "Automation" at bounding box center [193, 60] width 49 height 42
